Goal: Complete application form

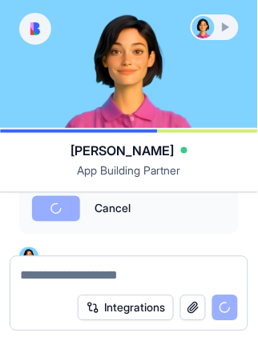
scroll to position [717, 0]
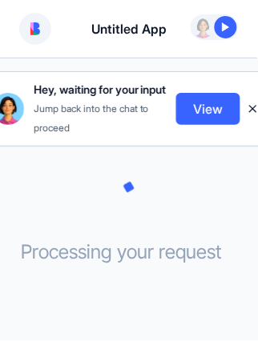
click at [226, 27] on div at bounding box center [225, 27] width 22 height 22
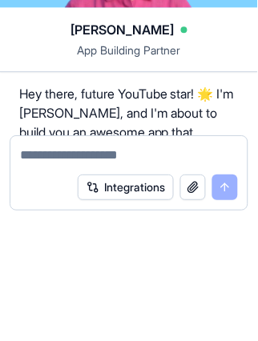
scroll to position [228, 0]
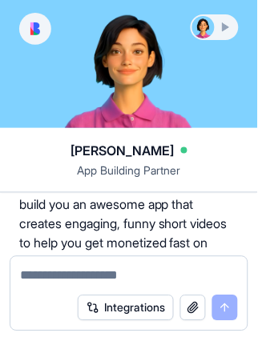
click at [226, 25] on div at bounding box center [214, 27] width 45 height 22
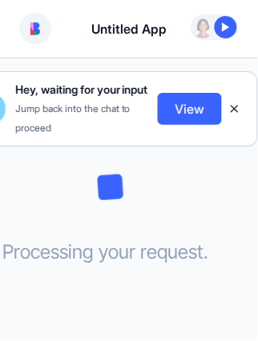
scroll to position [0, 0]
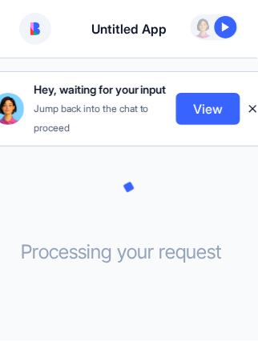
click at [218, 105] on button "View" at bounding box center [208, 109] width 64 height 32
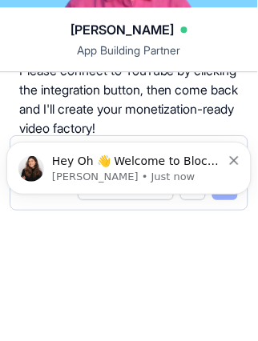
scroll to position [462, 0]
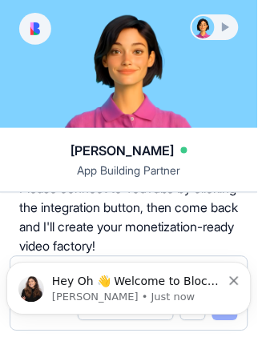
click at [238, 277] on icon "Dismiss notification" at bounding box center [234, 280] width 9 height 9
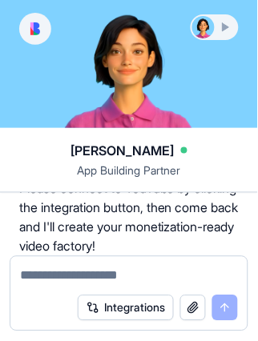
click at [142, 308] on button "Integrations" at bounding box center [126, 308] width 96 height 26
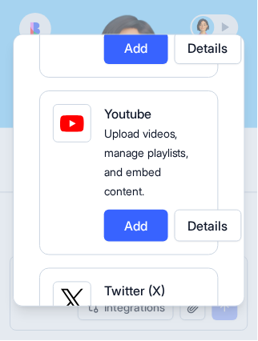
scroll to position [908, 0]
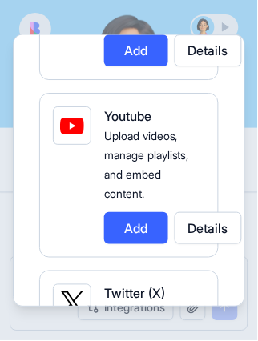
click at [142, 213] on button "Add" at bounding box center [136, 229] width 64 height 32
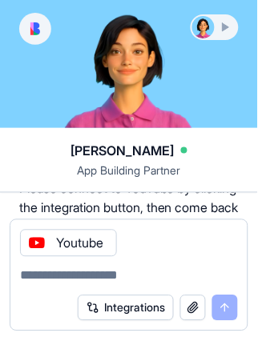
click at [226, 310] on div "Integrations" at bounding box center [158, 308] width 160 height 26
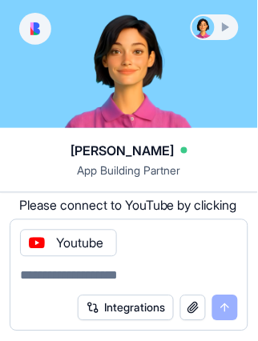
scroll to position [445, 0]
click at [153, 312] on button "Integrations" at bounding box center [126, 308] width 96 height 26
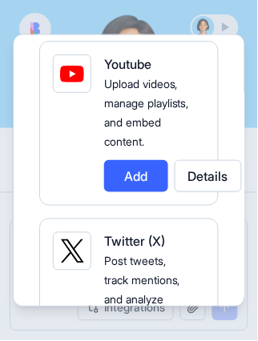
scroll to position [964, 0]
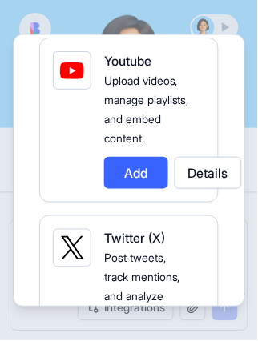
click at [142, 158] on button "Add" at bounding box center [136, 174] width 64 height 32
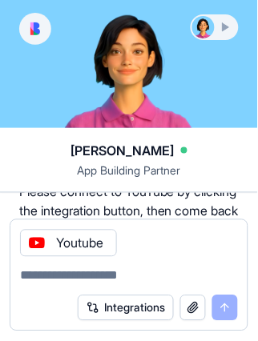
scroll to position [483, 0]
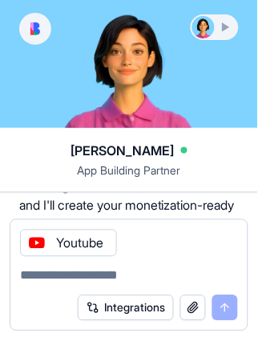
click at [222, 28] on div at bounding box center [214, 27] width 45 height 22
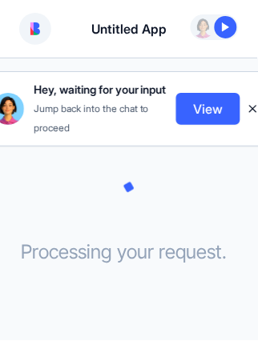
click at [204, 99] on button "View" at bounding box center [208, 109] width 64 height 32
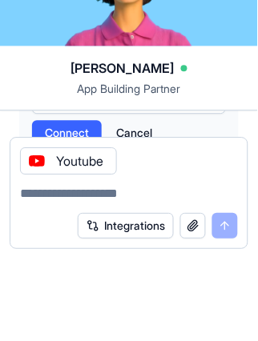
scroll to position [667, 0]
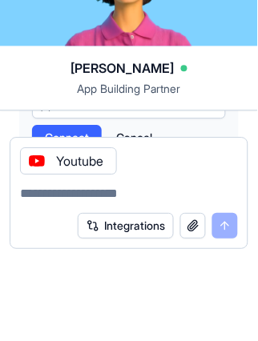
click at [210, 201] on button "Just for me" at bounding box center [129, 188] width 194 height 26
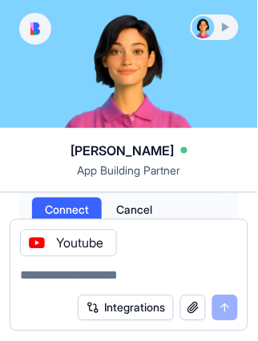
scroll to position [671, 0]
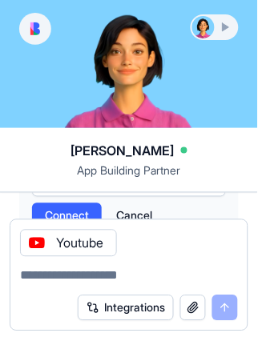
click at [216, 197] on button "Just for me" at bounding box center [129, 184] width 194 height 26
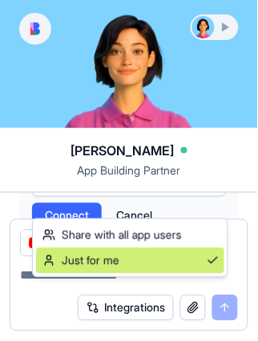
click at [210, 261] on span at bounding box center [211, 260] width 11 height 13
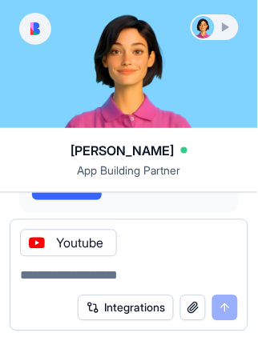
scroll to position [700, 0]
click at [74, 195] on span "Connect" at bounding box center [67, 187] width 44 height 16
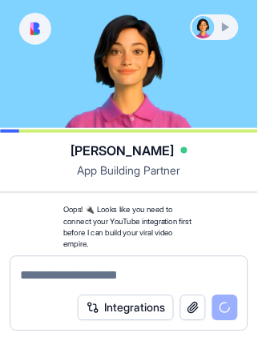
scroll to position [1505, 0]
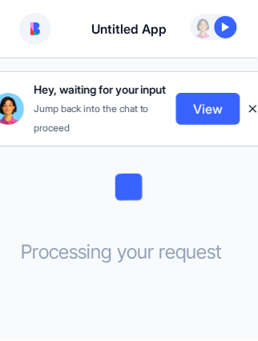
click at [126, 26] on html "Untitled App Hey, waiting for your input Jump back into the chat to proceed Vie…" at bounding box center [129, 170] width 258 height 341
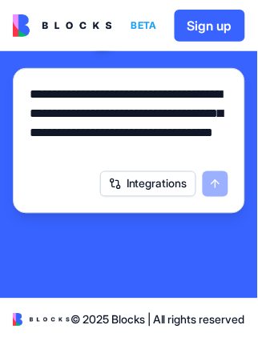
click at [103, 132] on textarea "**********" at bounding box center [129, 123] width 198 height 77
click at [89, 132] on textarea "**********" at bounding box center [129, 123] width 198 height 77
click at [224, 154] on textarea "**********" at bounding box center [129, 123] width 199 height 77
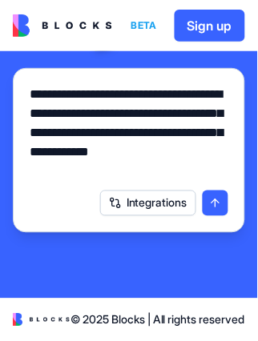
click at [74, 171] on textarea "**********" at bounding box center [129, 133] width 199 height 96
click at [128, 169] on textarea "**********" at bounding box center [129, 133] width 199 height 96
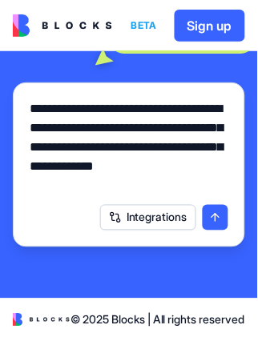
scroll to position [390, 0]
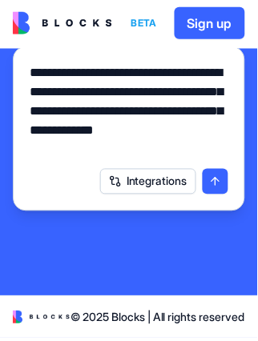
type textarea "**********"
